Goal: Information Seeking & Learning: Learn about a topic

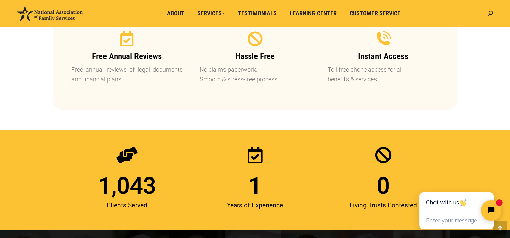
scroll to position [808, 0]
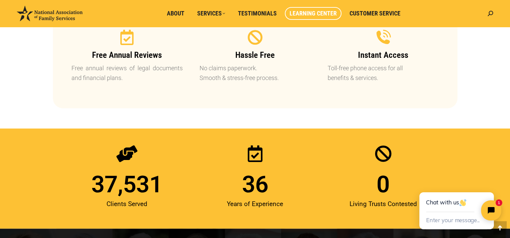
click at [308, 11] on span "Learning Center" at bounding box center [312, 13] width 47 height 7
